Goal: Transaction & Acquisition: Purchase product/service

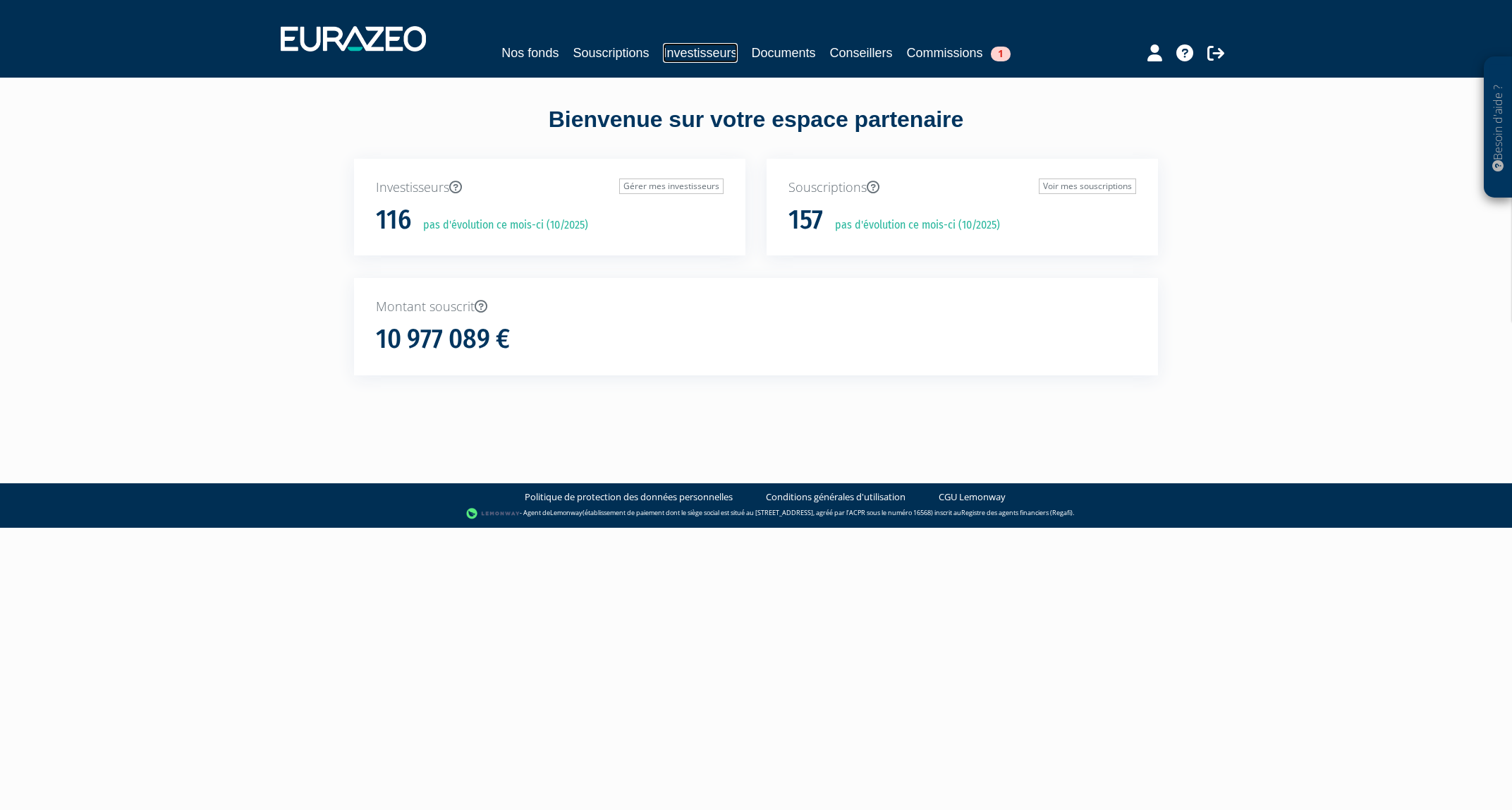
click at [693, 56] on link "Investisseurs" at bounding box center [700, 53] width 74 height 20
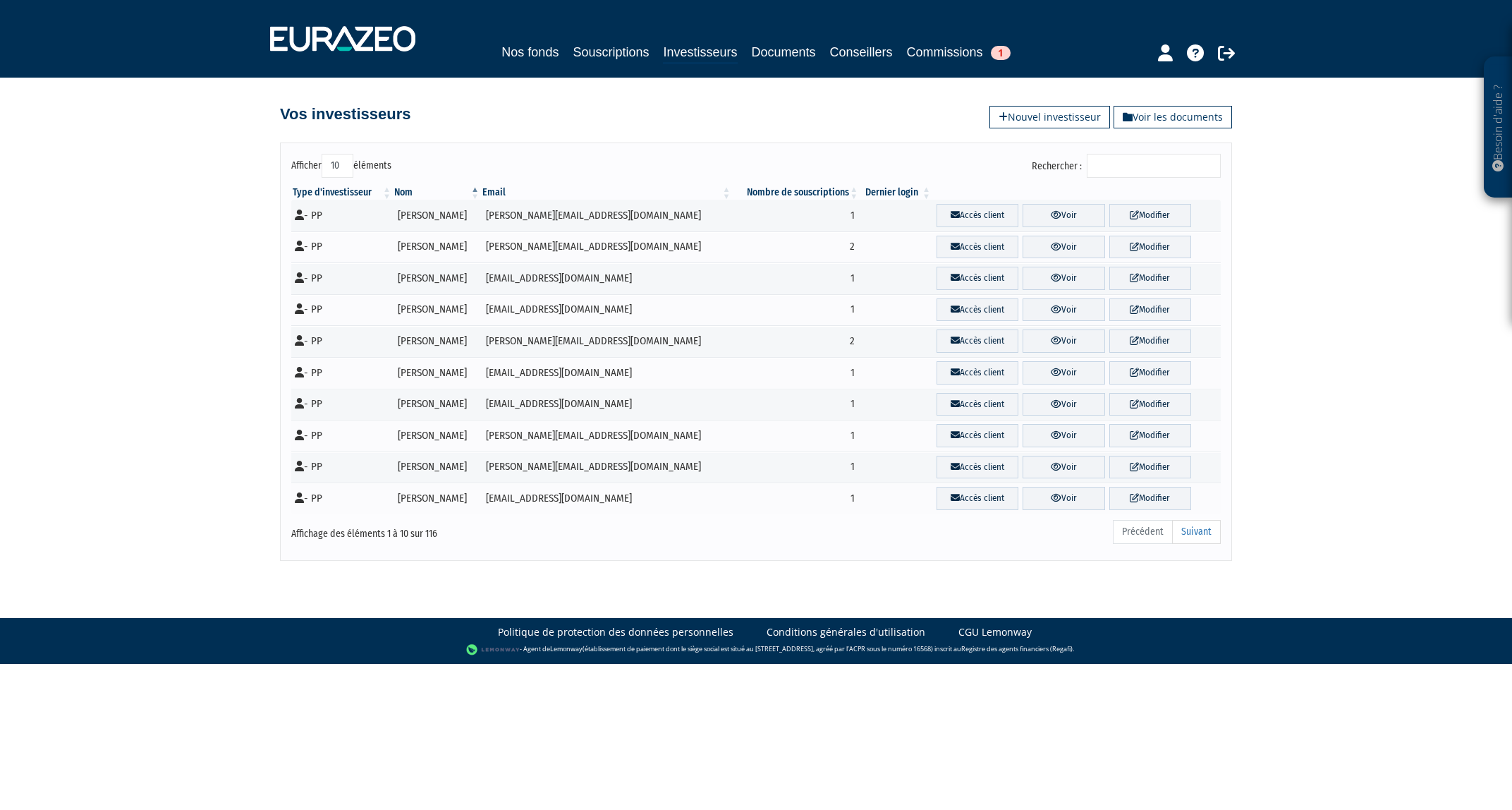
click at [1112, 173] on input "Rechercher :" at bounding box center [1154, 165] width 134 height 24
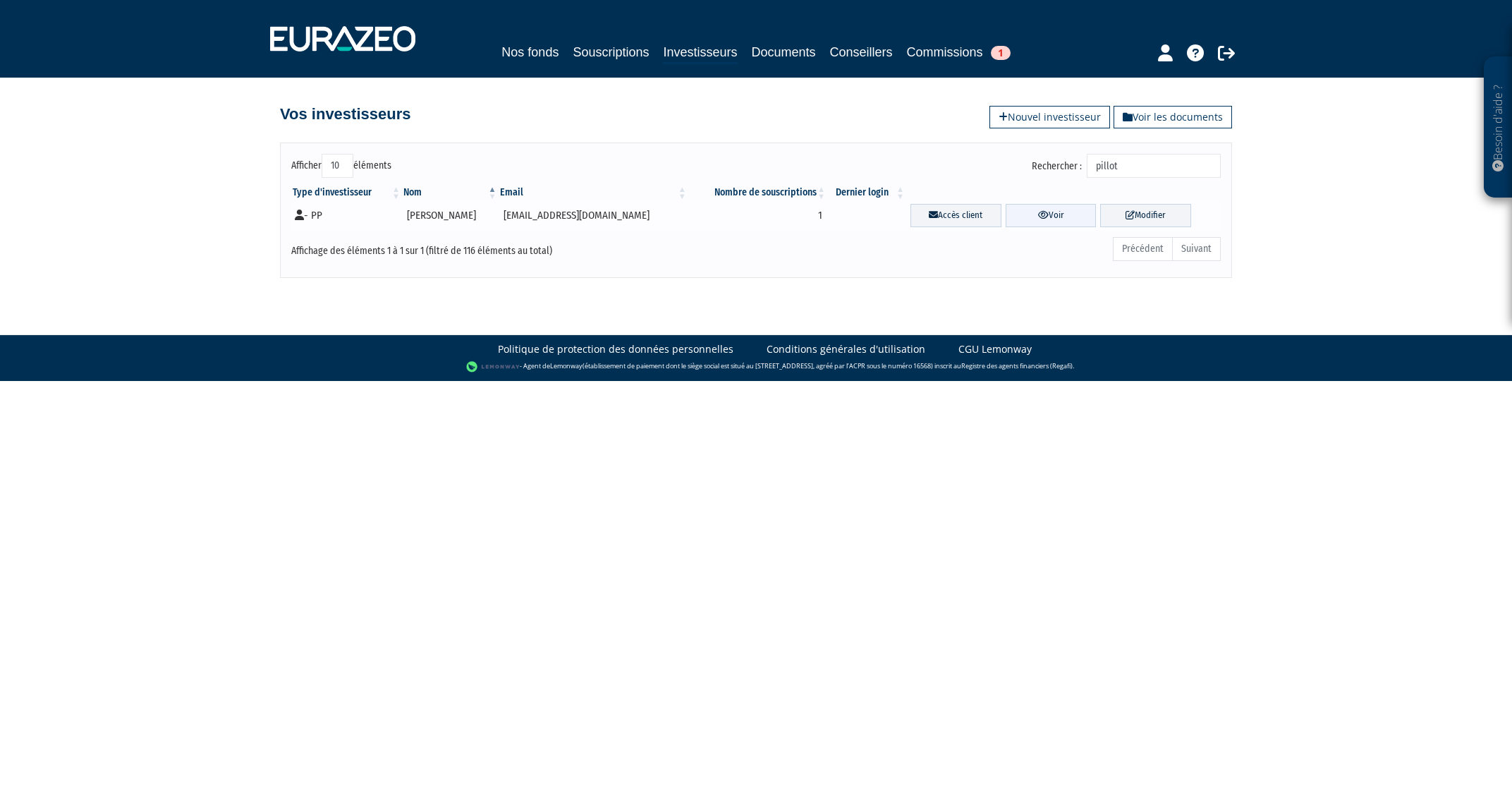
type input "pillot"
click at [1045, 217] on link "Voir" at bounding box center [1051, 216] width 91 height 23
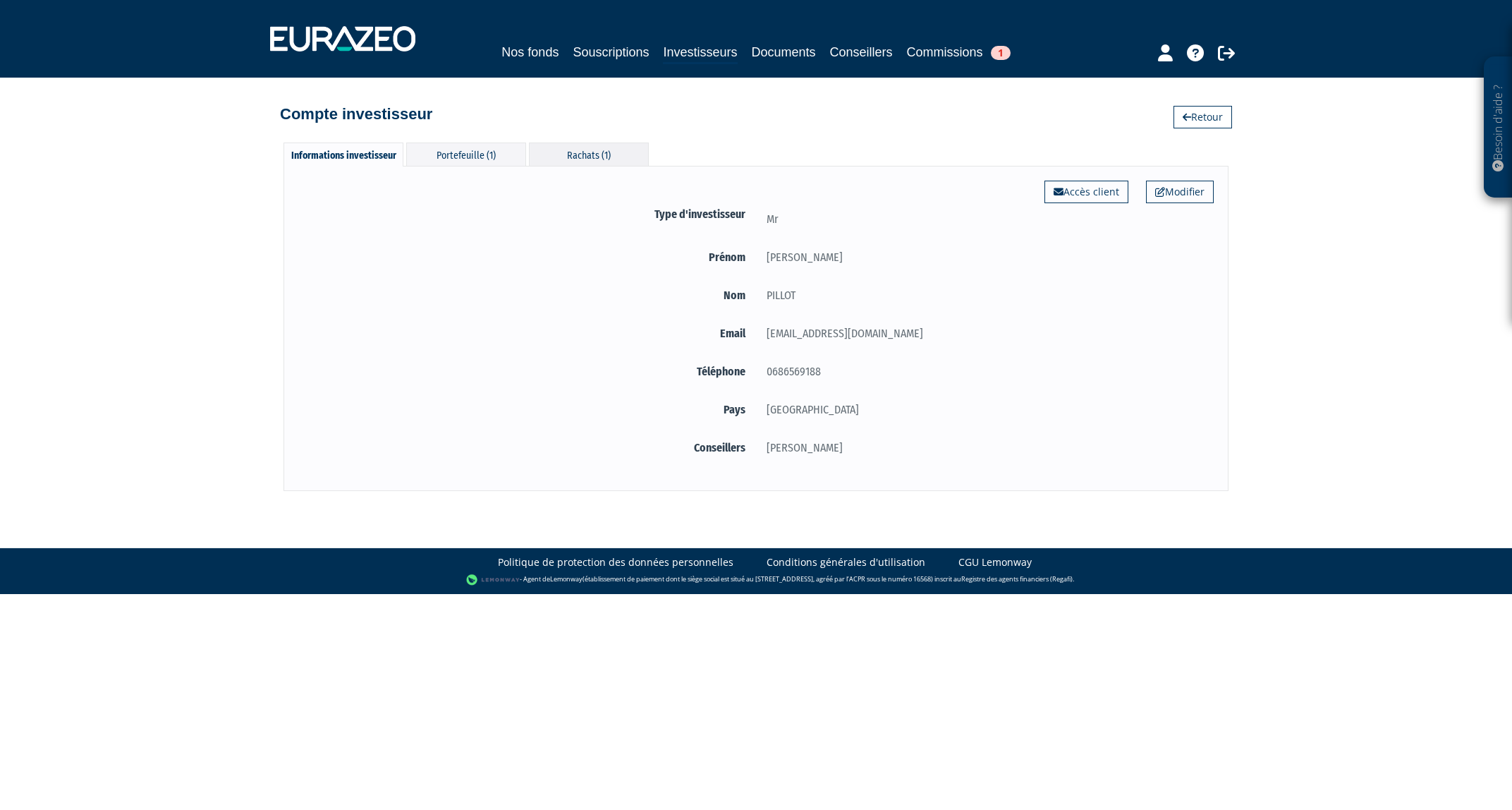
click at [594, 161] on div "Rachats (1)" at bounding box center [589, 154] width 120 height 23
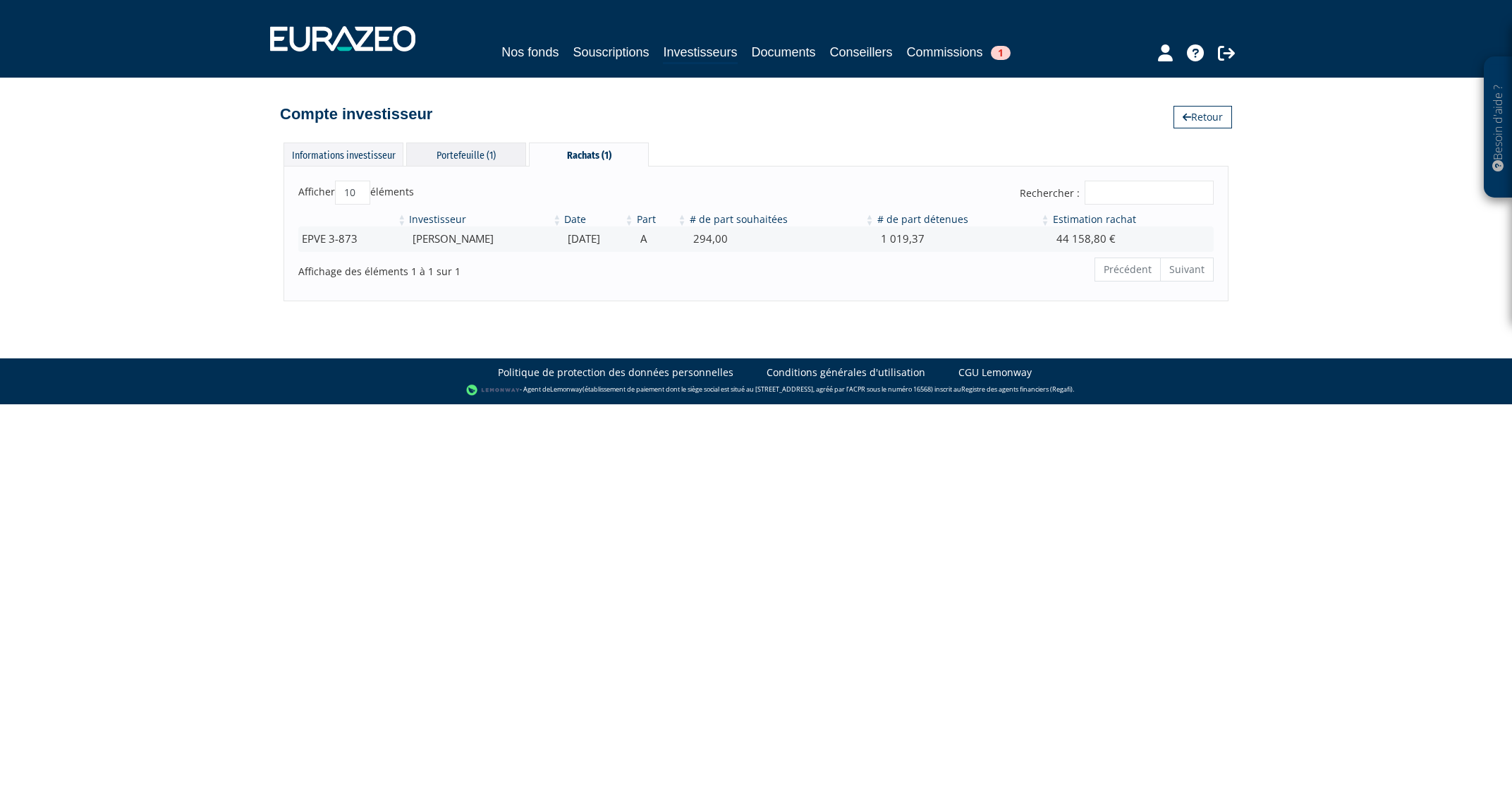
click at [452, 144] on div "Portefeuille (1)" at bounding box center [466, 154] width 120 height 23
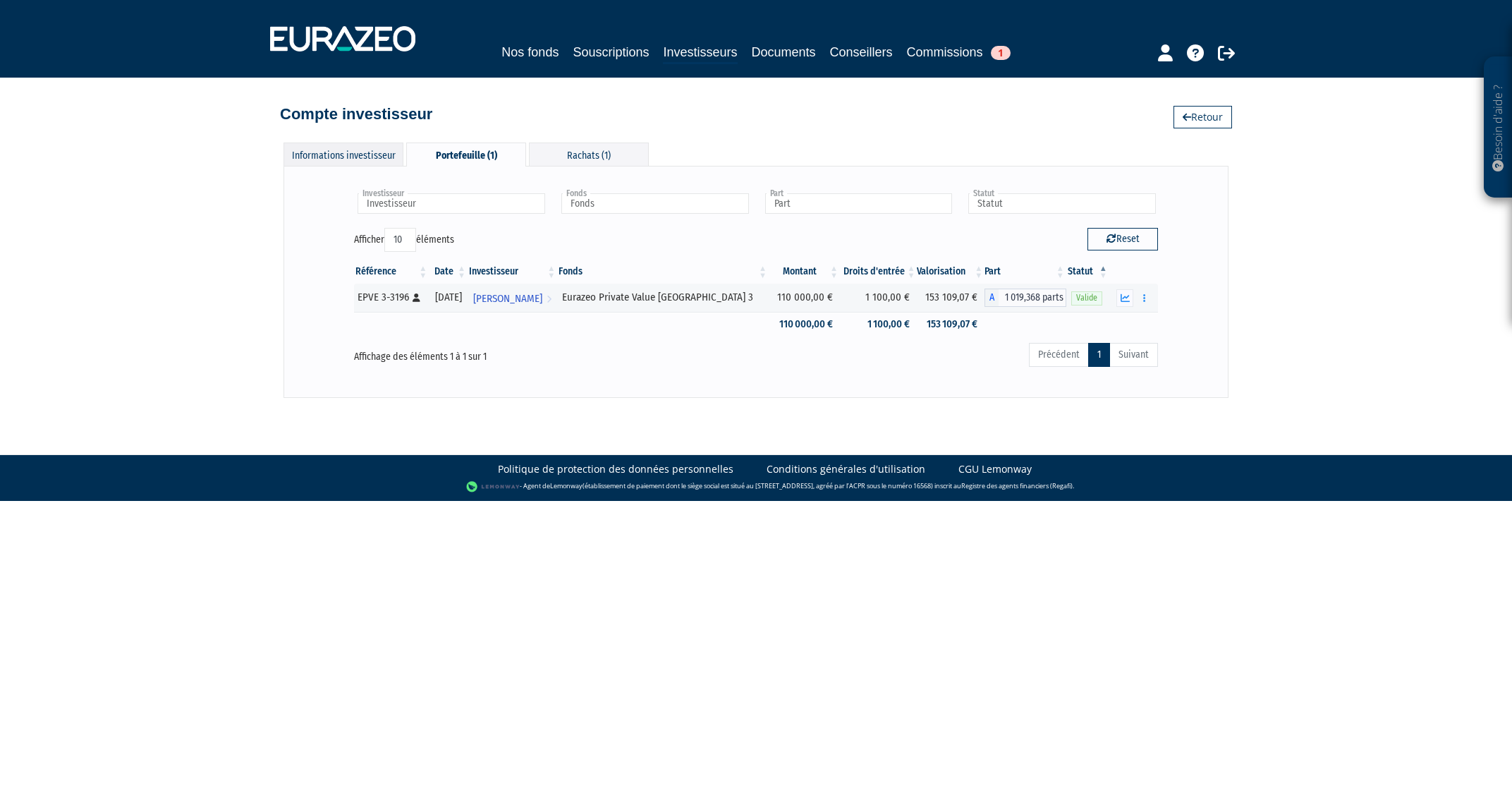
click at [337, 157] on div "Informations investisseur" at bounding box center [343, 154] width 120 height 23
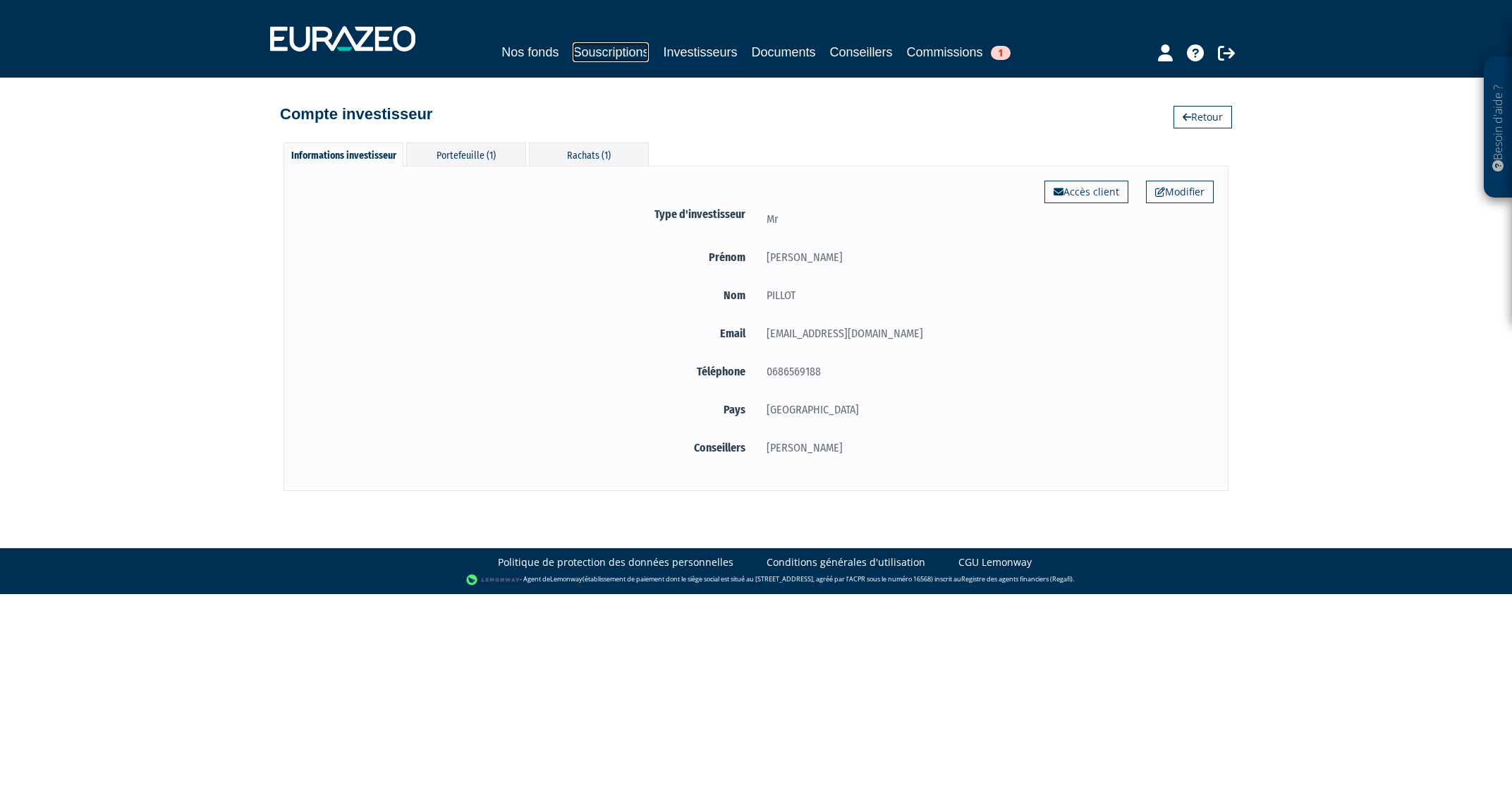
click at [632, 50] on link "Souscriptions" at bounding box center [611, 52] width 76 height 20
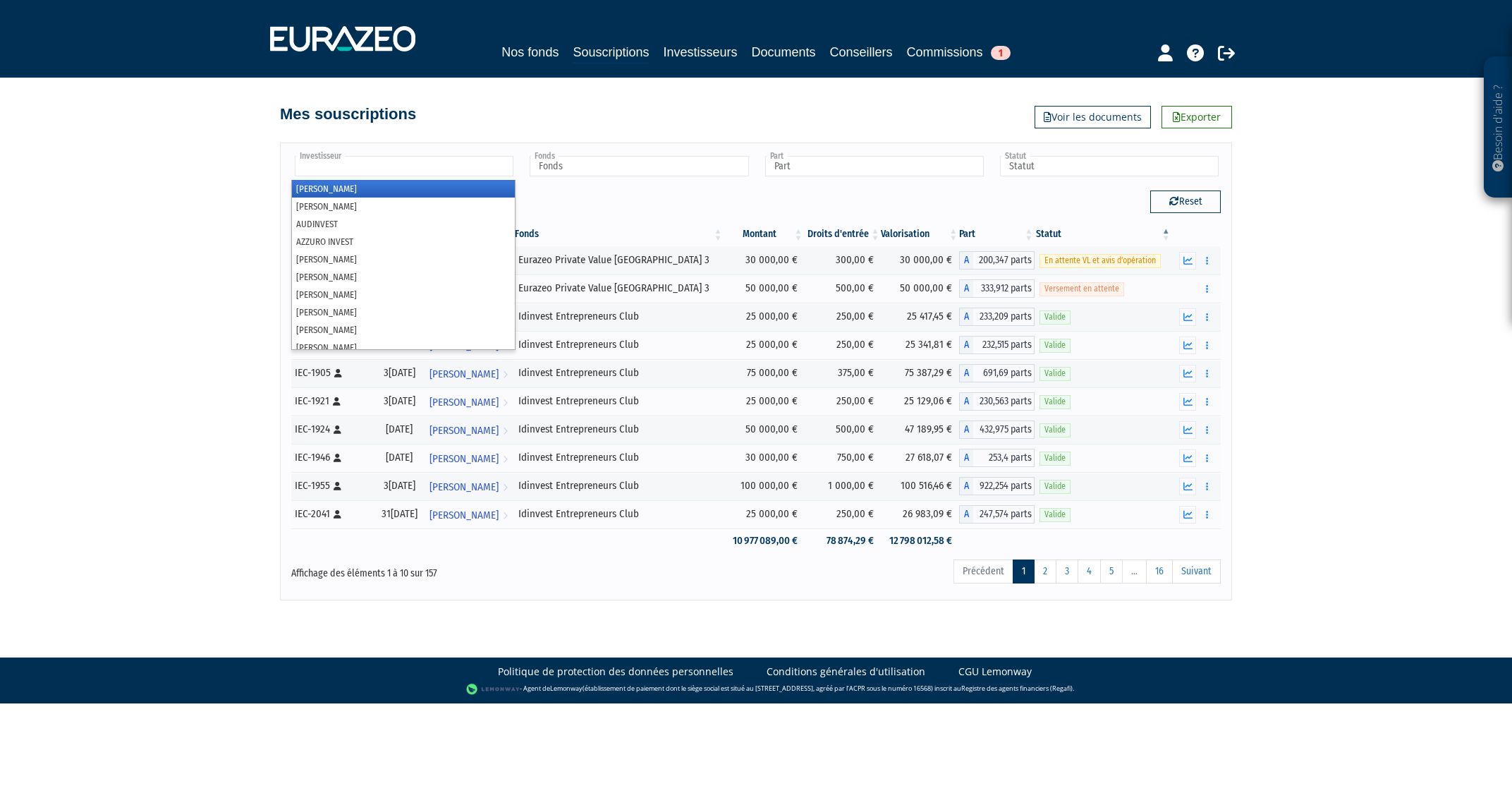
click at [477, 169] on input "text" at bounding box center [405, 166] width 219 height 21
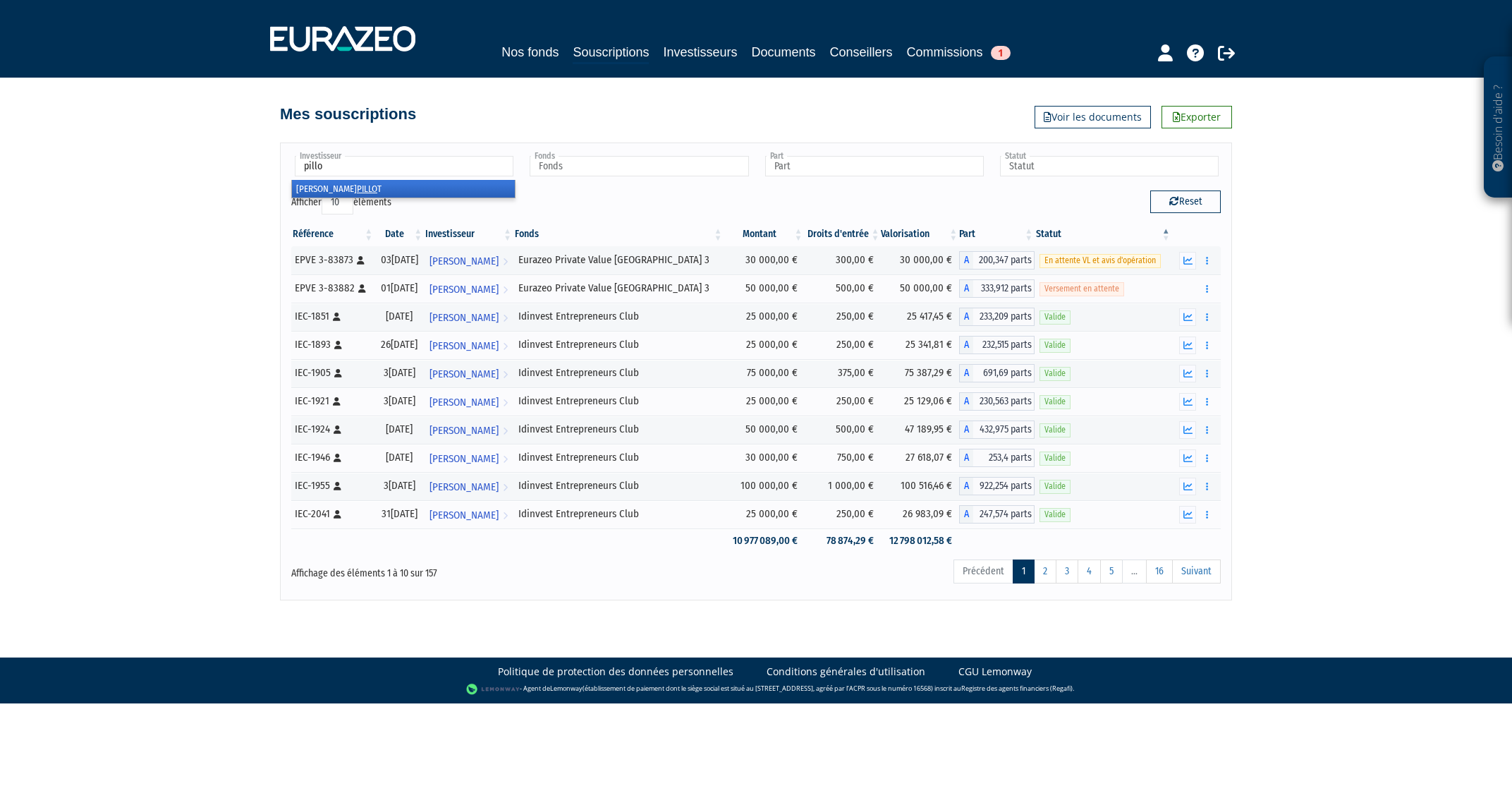
type input "pillo"
click at [352, 190] on li "JEAN-FRANCOIS PILLO T" at bounding box center [403, 188] width 223 height 17
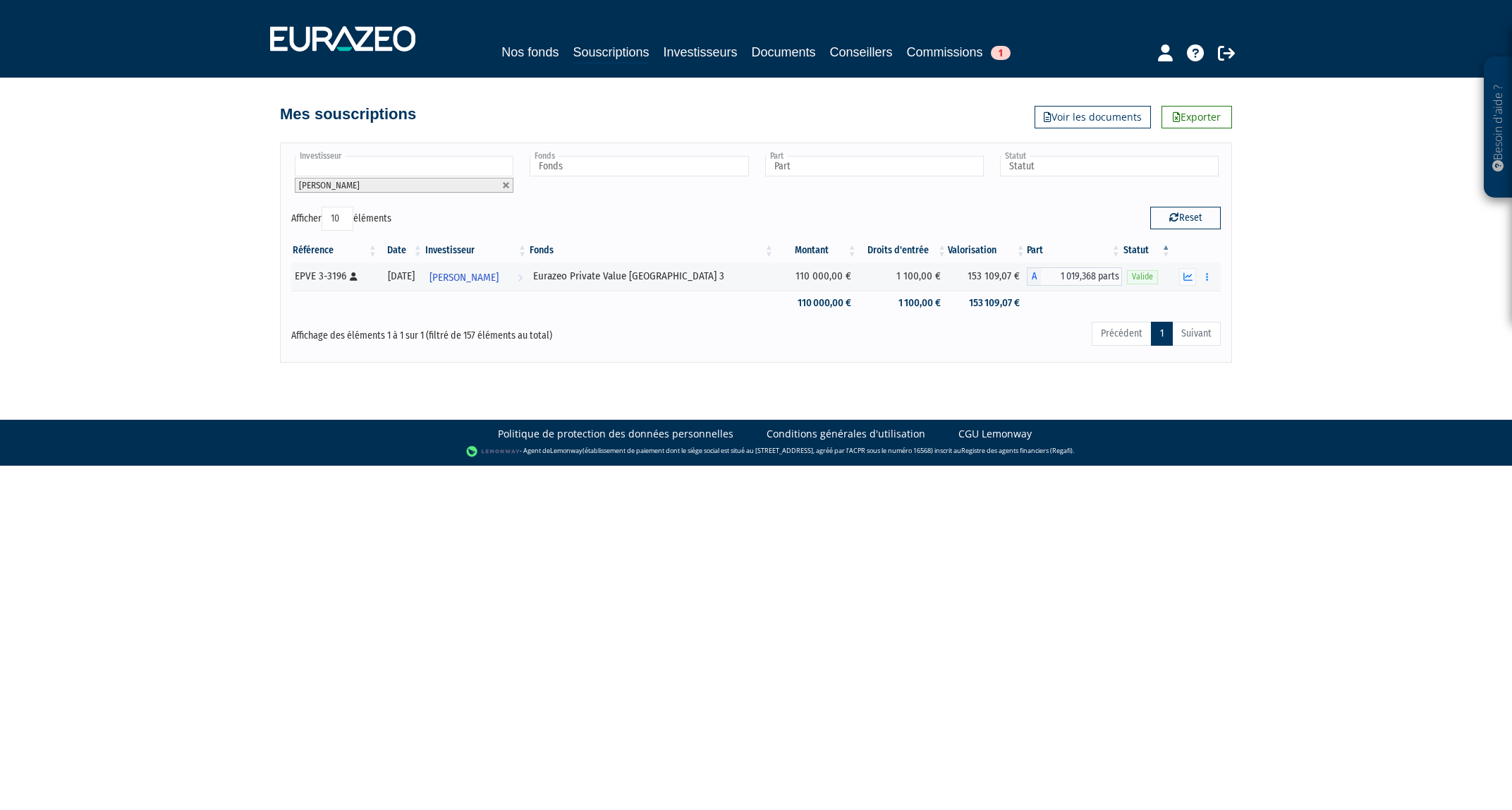
click at [487, 466] on html "Besoin d'aide ? × J'ai besoin d'aide Si vous avez une question à propos du fonc…" at bounding box center [756, 233] width 1512 height 466
click at [1208, 275] on icon "button" at bounding box center [1207, 276] width 2 height 9
click at [1172, 302] on link "Rachat libre" at bounding box center [1153, 303] width 116 height 23
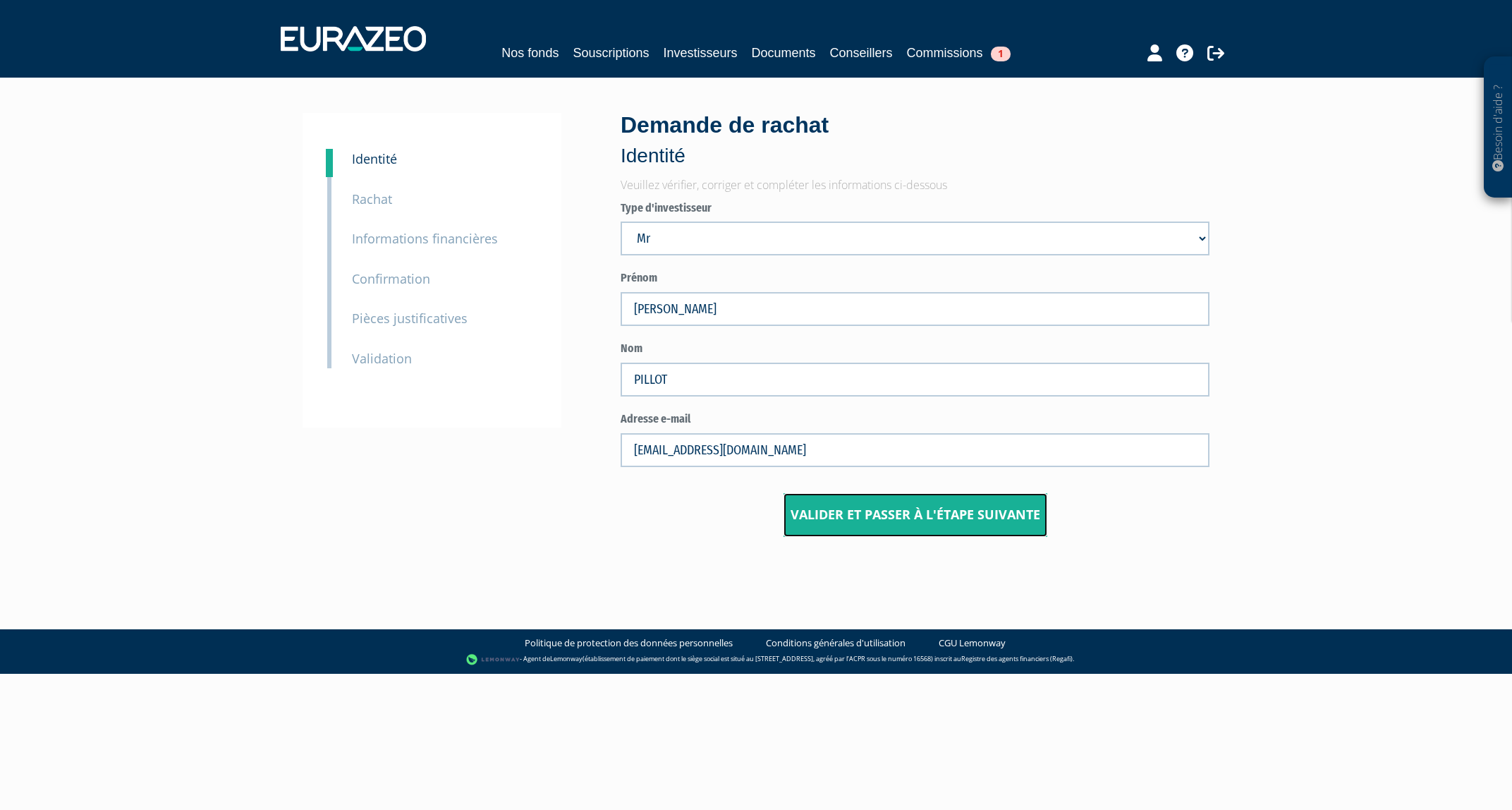
click at [965, 512] on button "Valider et passer à l'étape suivante" at bounding box center [915, 515] width 264 height 44
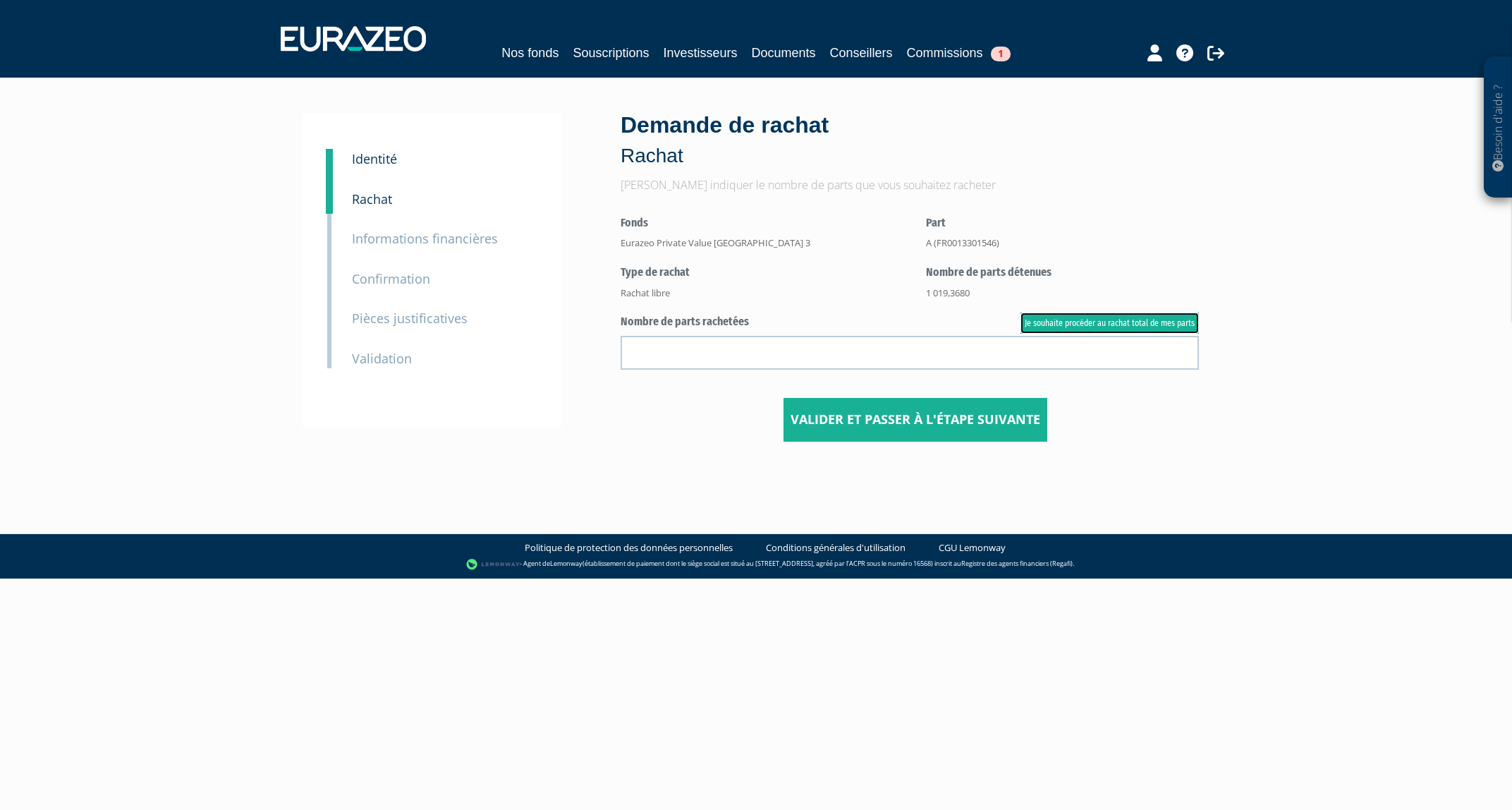
click at [1130, 324] on link "Je souhaite procéder au rachat total de mes parts" at bounding box center [1109, 323] width 178 height 22
type input "1019.368000"
click at [528, 372] on div "1 Identité 2 Rachat 3 Informations financières 3 Confirmation 4 Pièces justific…" at bounding box center [432, 269] width 259 height 314
